Goal: Find specific page/section: Find specific page/section

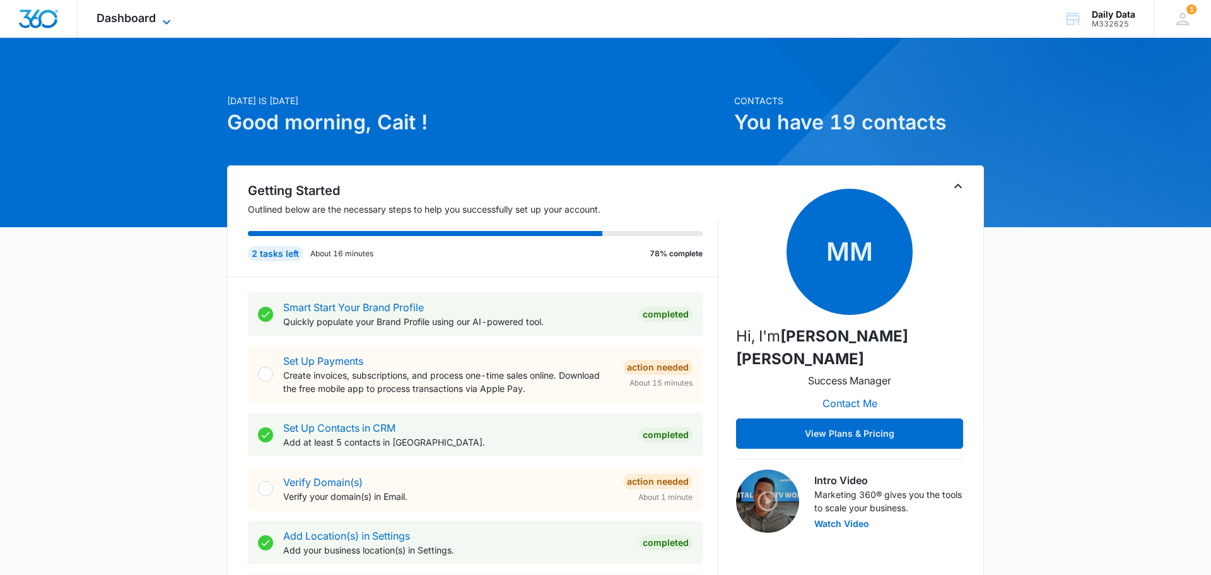
click at [162, 21] on icon at bounding box center [166, 22] width 15 height 15
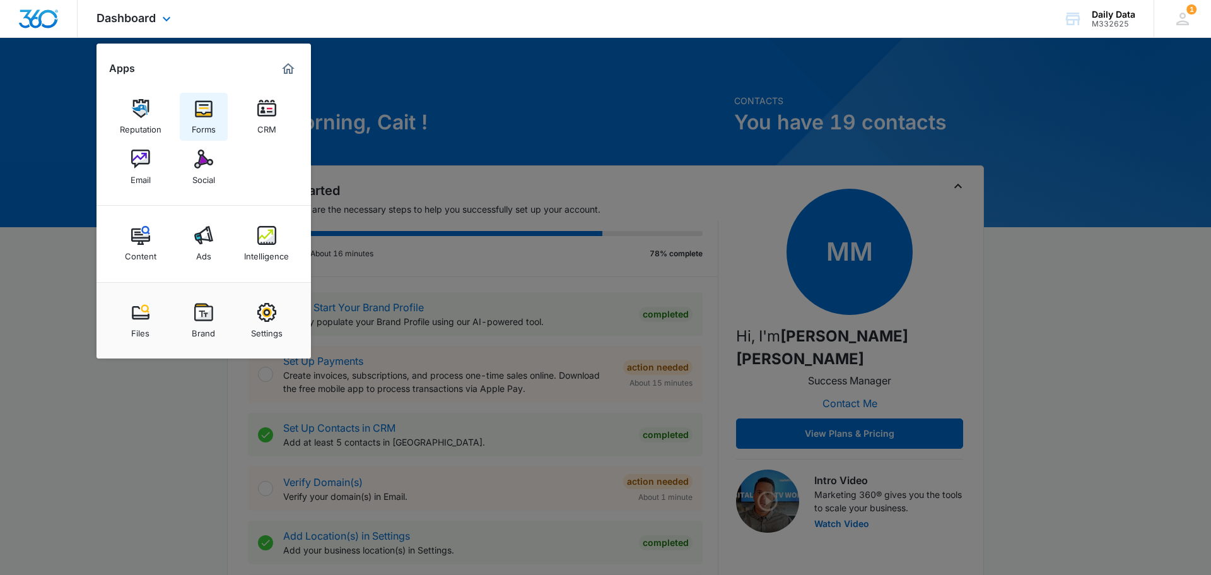
click at [194, 103] on img at bounding box center [203, 108] width 19 height 19
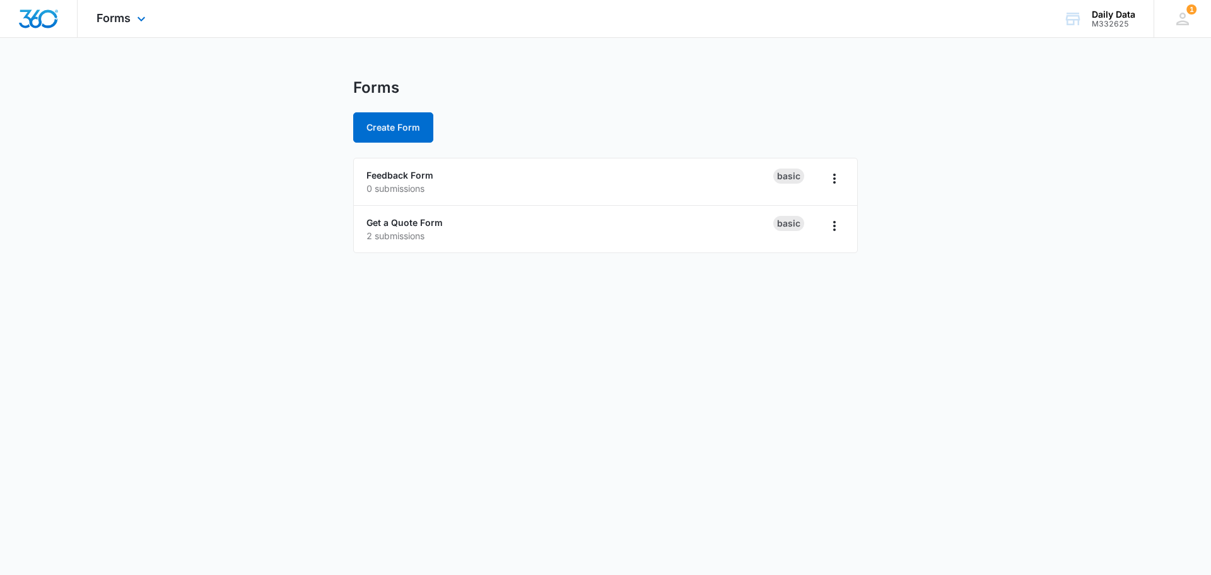
click at [64, 18] on div at bounding box center [39, 18] width 78 height 37
click at [118, 23] on span "Forms" at bounding box center [114, 17] width 34 height 13
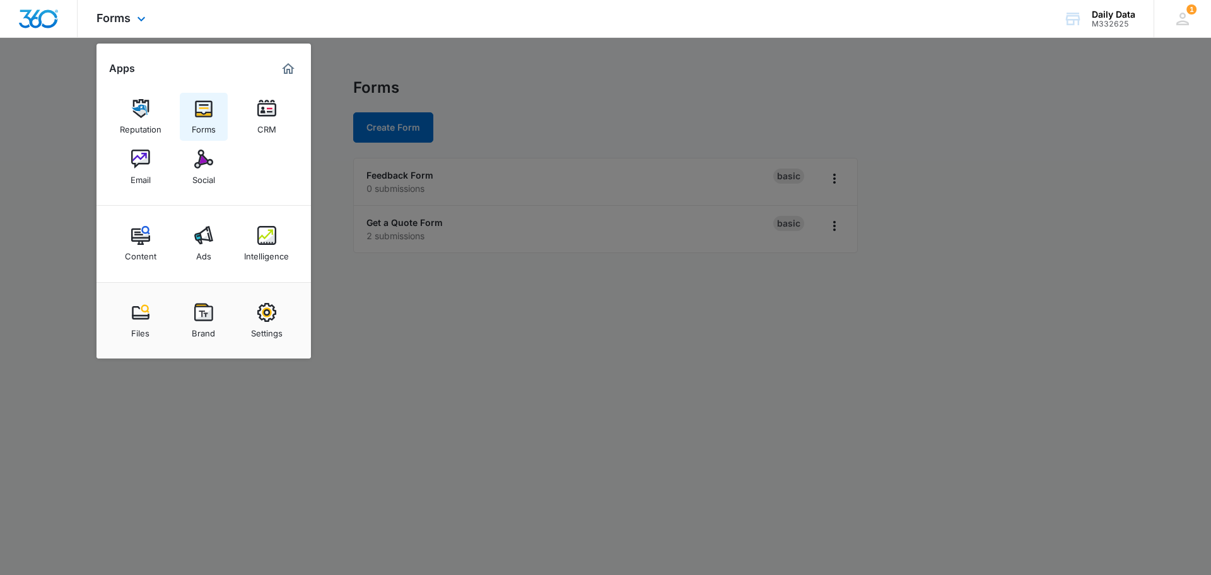
click at [202, 122] on div "Forms" at bounding box center [204, 126] width 24 height 16
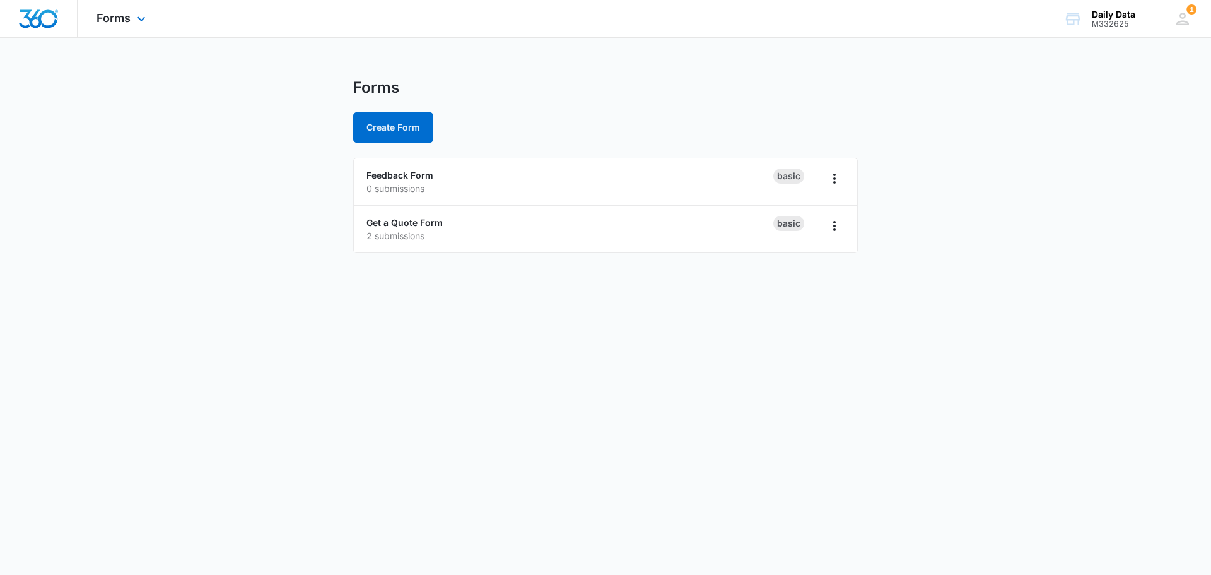
click at [109, 29] on div "Forms Apps Reputation Forms CRM Email Social Content Ads Intelligence Files Bra…" at bounding box center [123, 18] width 90 height 37
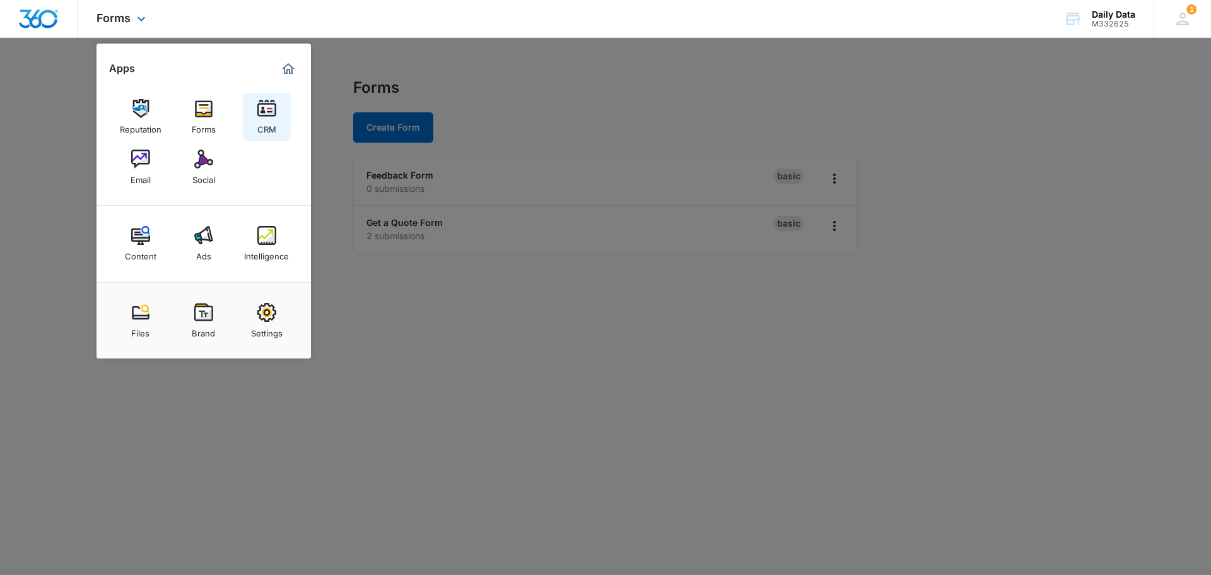
click at [268, 107] on img at bounding box center [266, 108] width 19 height 19
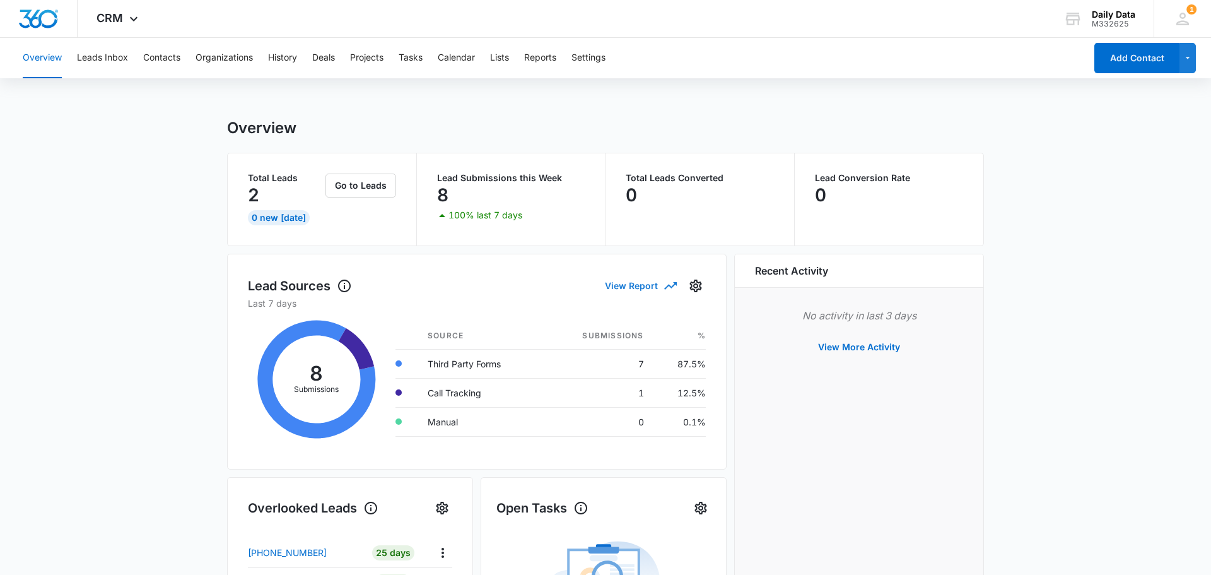
click at [657, 284] on button "View Report" at bounding box center [640, 285] width 71 height 22
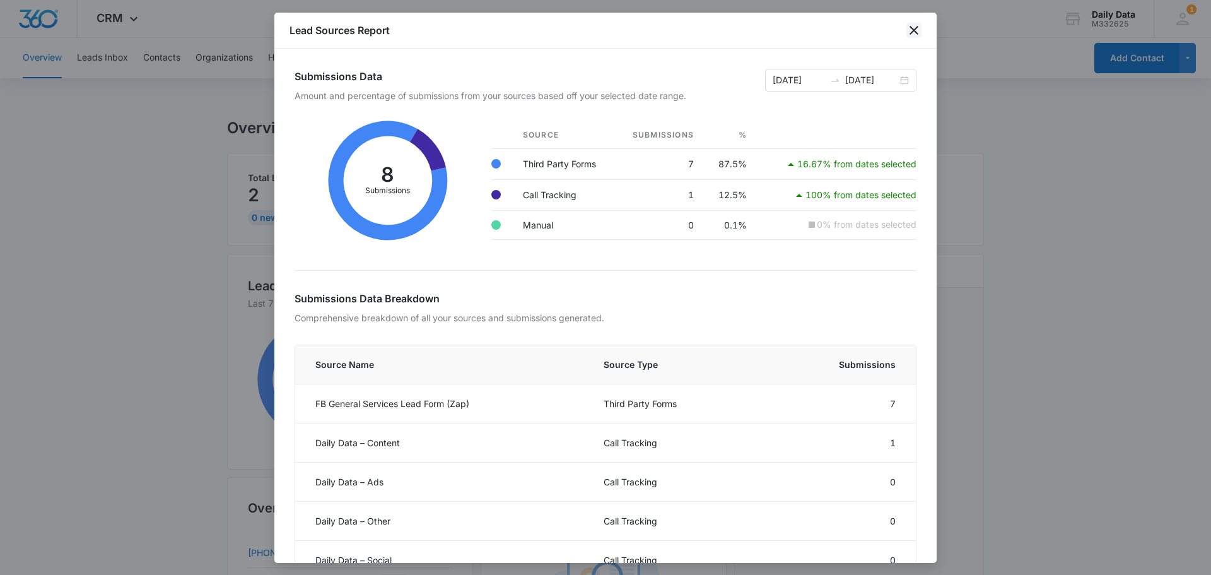
click at [909, 27] on icon "close" at bounding box center [914, 30] width 15 height 15
